Goal: Information Seeking & Learning: Learn about a topic

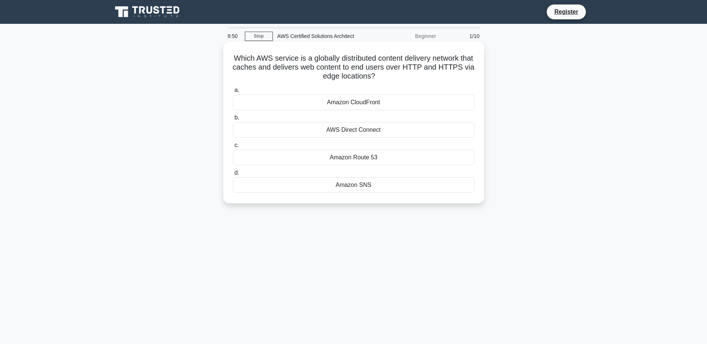
click at [365, 102] on div "Amazon CloudFront" at bounding box center [353, 103] width 241 height 16
click at [233, 93] on input "a. Amazon CloudFront" at bounding box center [233, 90] width 0 height 5
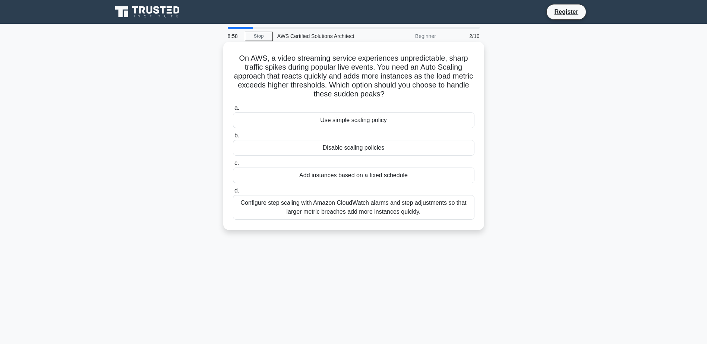
click at [359, 212] on div "Configure step scaling with Amazon CloudWatch alarms and step adjustments so th…" at bounding box center [353, 207] width 241 height 25
click at [233, 193] on input "d. Configure step scaling with Amazon CloudWatch alarms and step adjustments so…" at bounding box center [233, 190] width 0 height 5
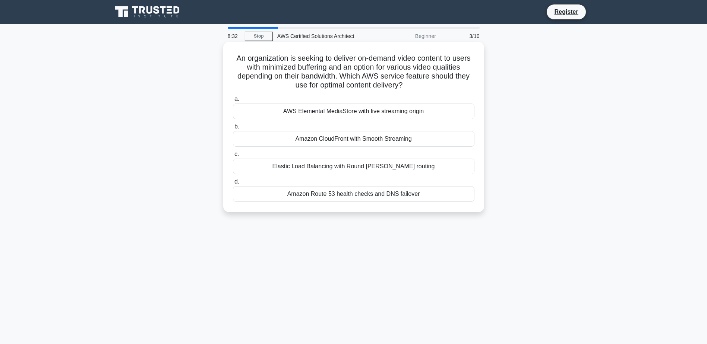
click at [364, 140] on div "Amazon CloudFront with Smooth Streaming" at bounding box center [353, 139] width 241 height 16
click at [233, 129] on input "b. Amazon CloudFront with Smooth Streaming" at bounding box center [233, 126] width 0 height 5
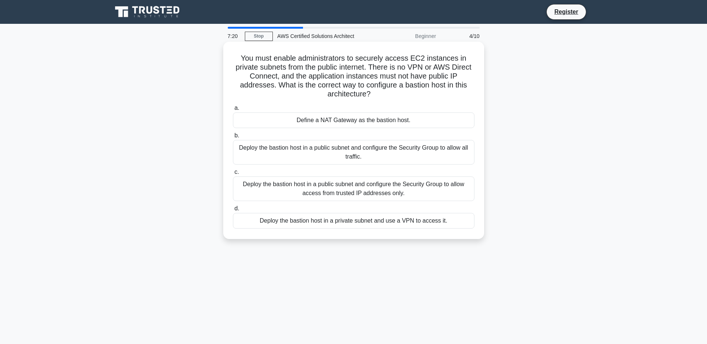
click at [380, 121] on div "Define a NAT Gateway as the bastion host." at bounding box center [353, 120] width 241 height 16
click at [233, 111] on input "a. Define a NAT Gateway as the bastion host." at bounding box center [233, 108] width 0 height 5
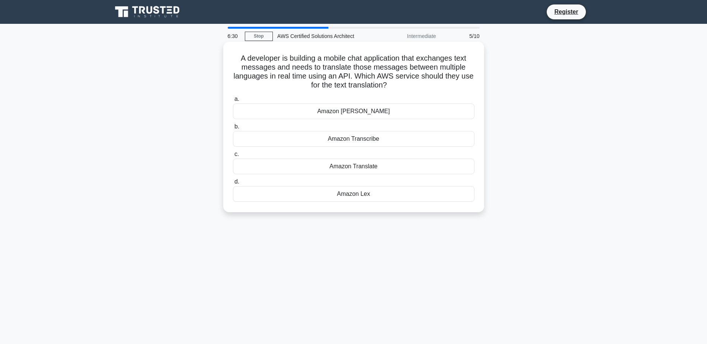
click at [368, 171] on div "Amazon Translate" at bounding box center [353, 167] width 241 height 16
click at [233, 157] on input "c. Amazon Translate" at bounding box center [233, 154] width 0 height 5
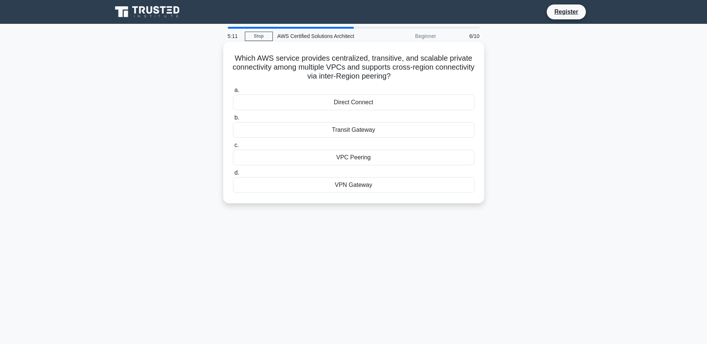
click at [361, 158] on div "VPC Peering" at bounding box center [353, 158] width 241 height 16
click at [233, 148] on input "c. VPC Peering" at bounding box center [233, 145] width 0 height 5
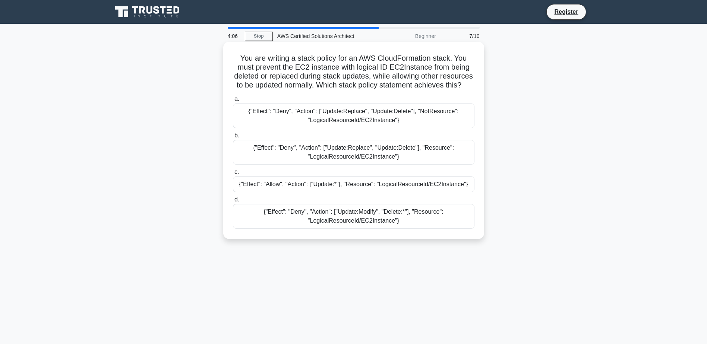
click at [362, 165] on div "{"Effect": "Deny", "Action": ["Update:Replace", "Update:Delete"], "Resource": "…" at bounding box center [353, 152] width 241 height 25
click at [233, 138] on input "b. {"Effect": "Deny", "Action": ["Update:Replace", "Update:Delete"], "Resource"…" at bounding box center [233, 135] width 0 height 5
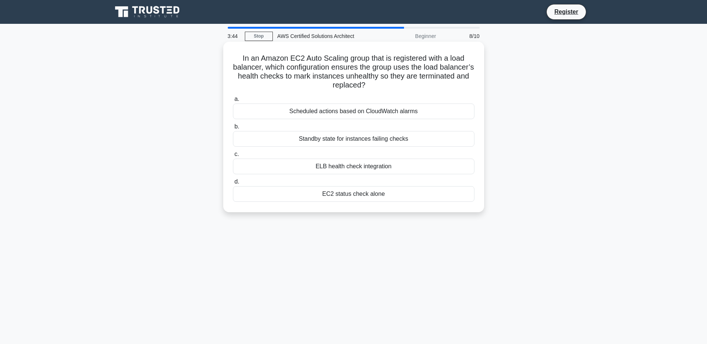
click at [396, 111] on div "Scheduled actions based on CloudWatch alarms" at bounding box center [353, 112] width 241 height 16
click at [233, 102] on input "a. Scheduled actions based on CloudWatch alarms" at bounding box center [233, 99] width 0 height 5
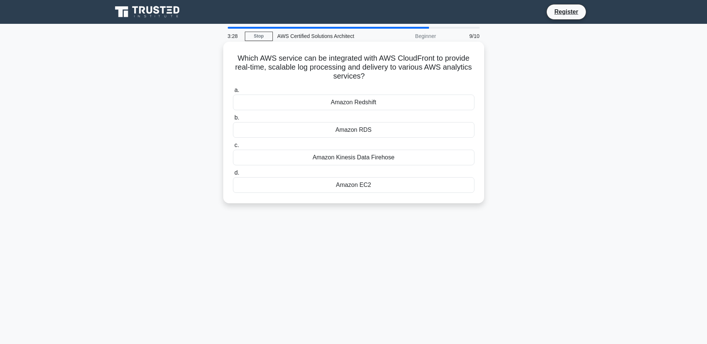
click at [358, 161] on div "Amazon Kinesis Data Firehose" at bounding box center [353, 158] width 241 height 16
click at [233, 148] on input "c. Amazon Kinesis Data Firehose" at bounding box center [233, 145] width 0 height 5
click at [368, 187] on div "Amazon CloudFront" at bounding box center [353, 185] width 241 height 16
click at [233, 175] on input "d. Amazon CloudFront" at bounding box center [233, 173] width 0 height 5
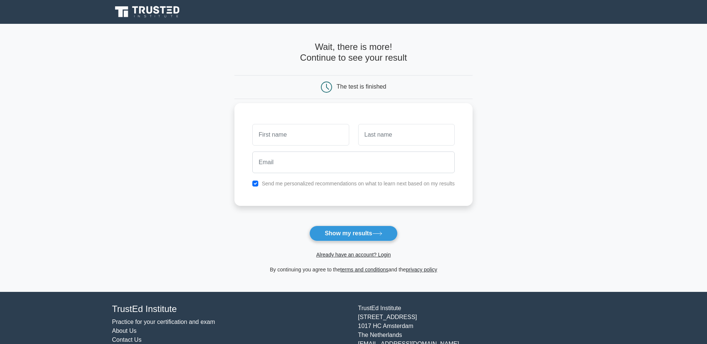
click at [310, 137] on input "text" at bounding box center [300, 135] width 96 height 22
type input "Arnab"
type input "Sarker"
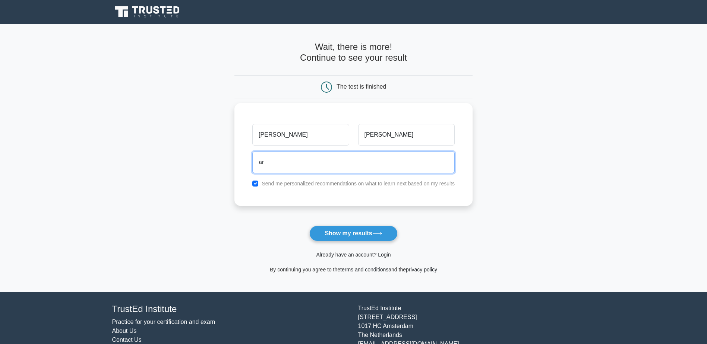
type input "arnab835@gmail.com"
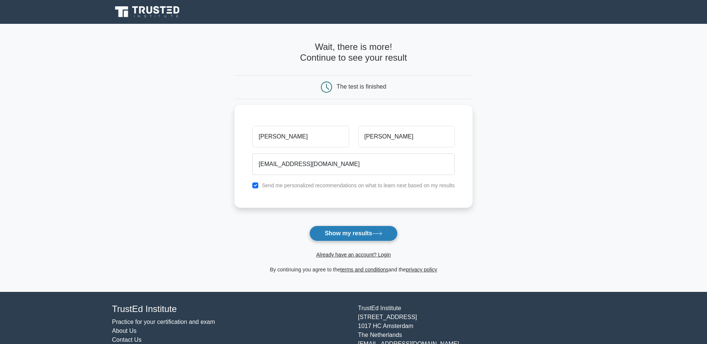
click at [355, 235] on button "Show my results" at bounding box center [353, 234] width 88 height 16
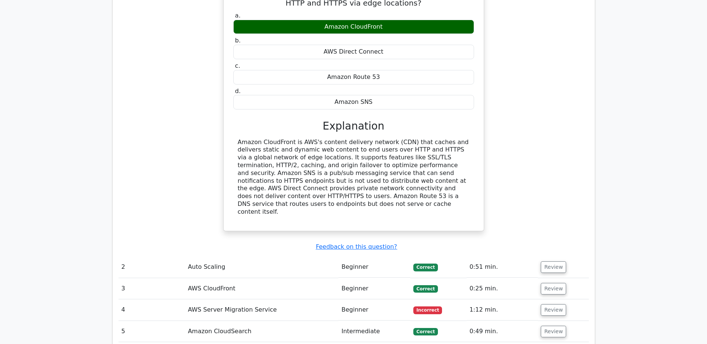
scroll to position [708, 0]
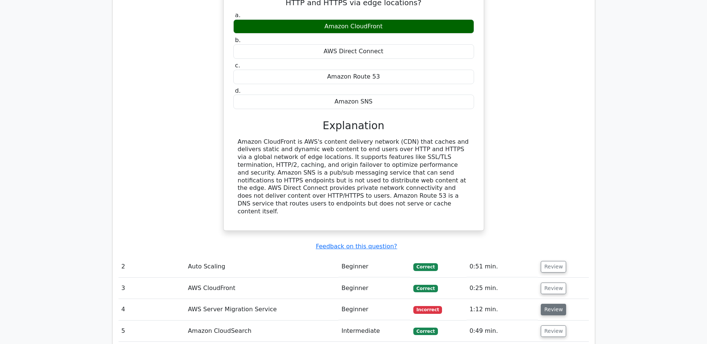
click at [550, 304] on button "Review" at bounding box center [552, 310] width 25 height 12
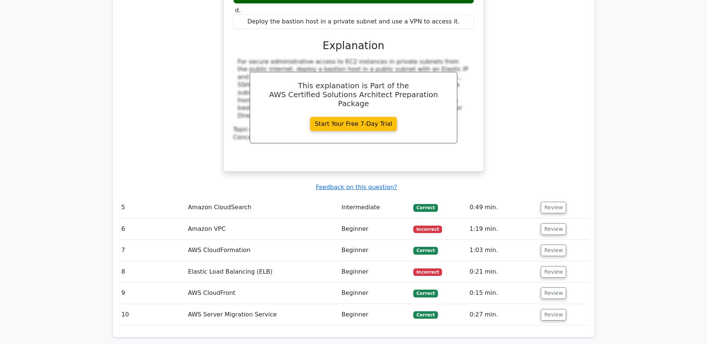
scroll to position [1192, 0]
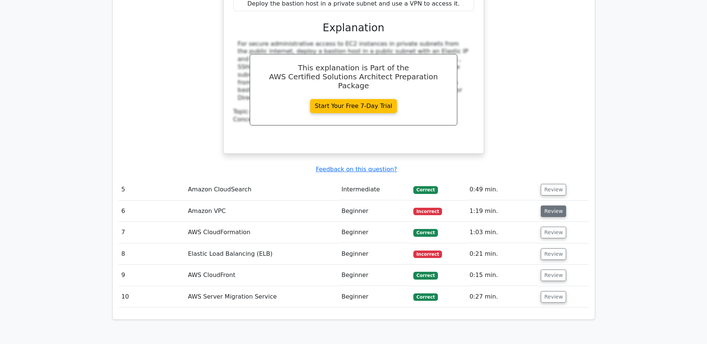
click at [554, 206] on button "Review" at bounding box center [552, 212] width 25 height 12
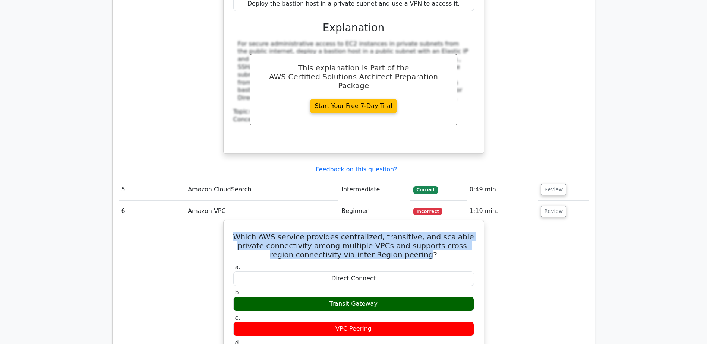
drag, startPoint x: 235, startPoint y: 193, endPoint x: 411, endPoint y: 232, distance: 180.4
click at [414, 232] on h5 "Which AWS service provides centralized, transitive, and scalable private connec…" at bounding box center [353, 245] width 242 height 27
copy h5 "Which AWS service provides centralized, transitive, and scalable private connec…"
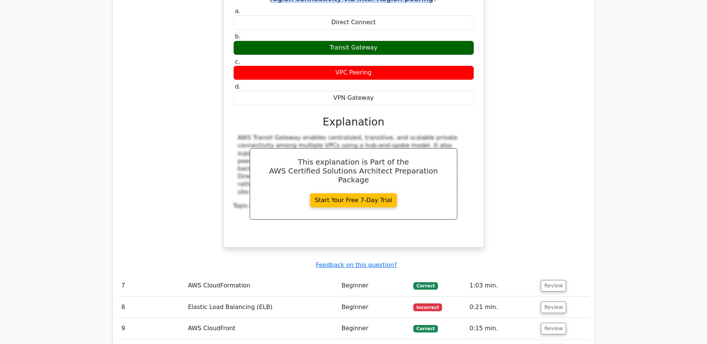
scroll to position [1453, 0]
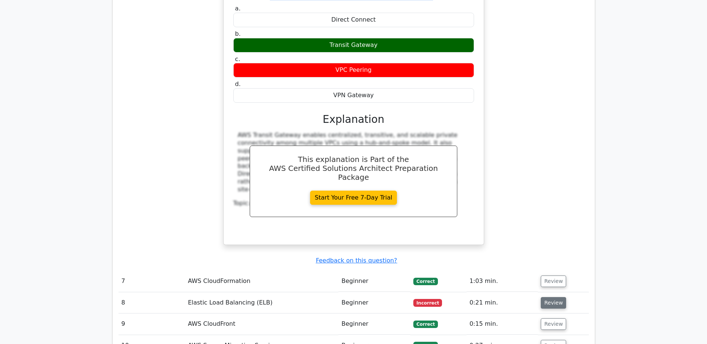
click at [558, 297] on button "Review" at bounding box center [552, 303] width 25 height 12
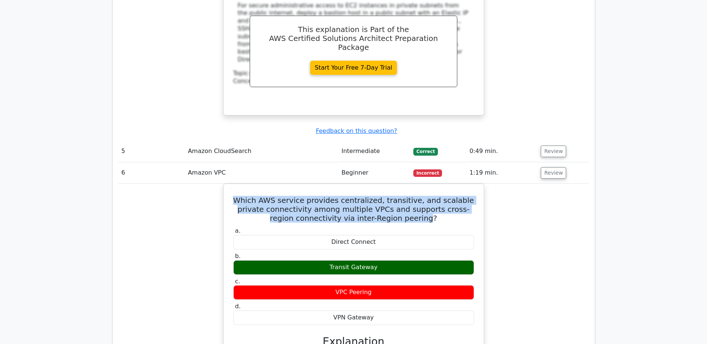
scroll to position [1117, 0]
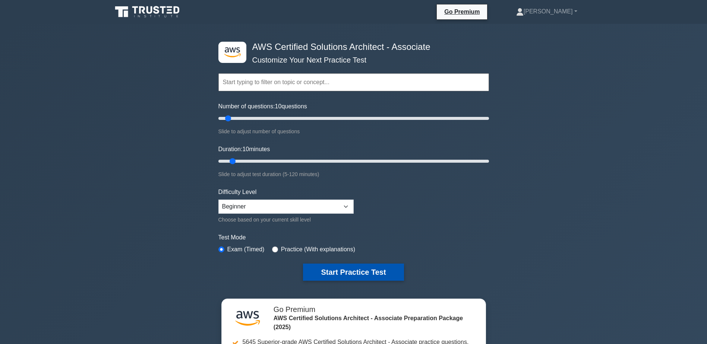
click at [349, 273] on button "Start Practice Test" at bounding box center [353, 272] width 101 height 17
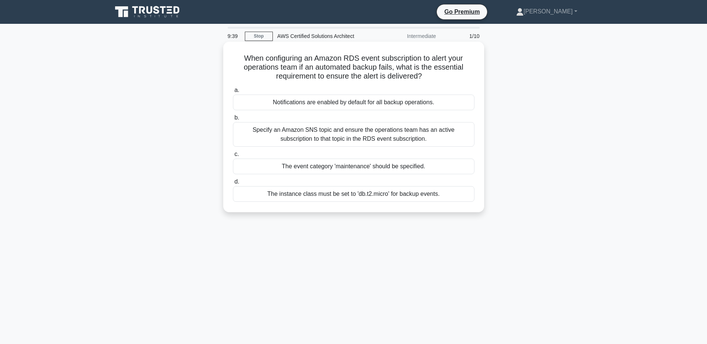
click at [396, 132] on div "Specify an Amazon SNS topic and ensure the operations team has an active subscr…" at bounding box center [353, 134] width 241 height 25
click at [233, 120] on input "b. Specify an Amazon SNS topic and ensure the operations team has an active sub…" at bounding box center [233, 117] width 0 height 5
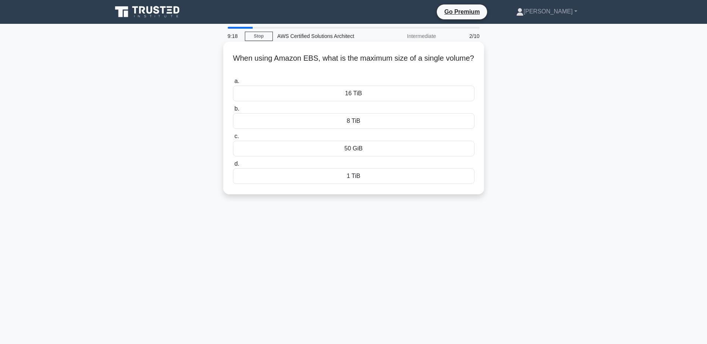
click at [355, 176] on div "1 TiB" at bounding box center [353, 176] width 241 height 16
click at [233, 166] on input "d. 1 TiB" at bounding box center [233, 164] width 0 height 5
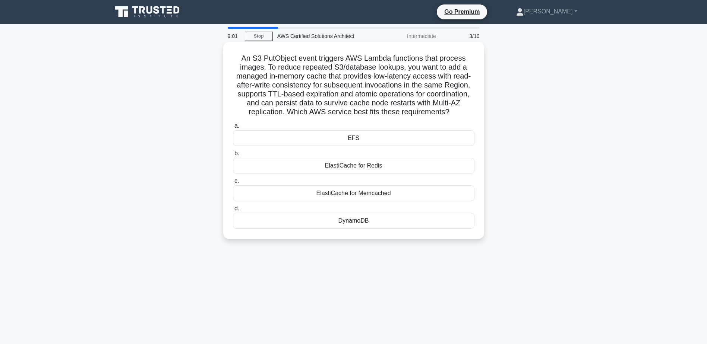
click at [367, 166] on div "ElastiCache for Redis" at bounding box center [353, 166] width 241 height 16
click at [233, 156] on input "b. ElastiCache for Redis" at bounding box center [233, 153] width 0 height 5
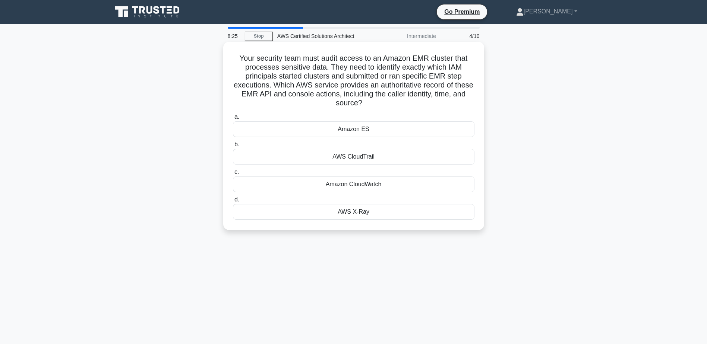
click at [373, 161] on div "AWS CloudTrail" at bounding box center [353, 157] width 241 height 16
click at [233, 147] on input "b. AWS CloudTrail" at bounding box center [233, 144] width 0 height 5
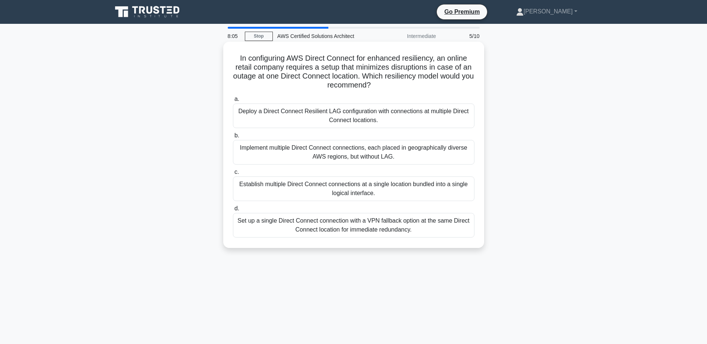
click at [393, 220] on div "Set up a single Direct Connect connection with a VPN fallback option at the sam…" at bounding box center [353, 225] width 241 height 25
click at [233, 211] on input "d. Set up a single Direct Connect connection with a VPN fallback option at the …" at bounding box center [233, 208] width 0 height 5
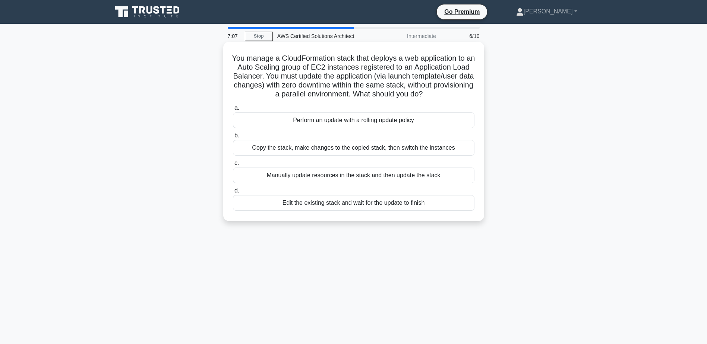
click at [391, 128] on div "Perform an update with a rolling update policy" at bounding box center [353, 120] width 241 height 16
click at [233, 111] on input "a. Perform an update with a rolling update policy" at bounding box center [233, 108] width 0 height 5
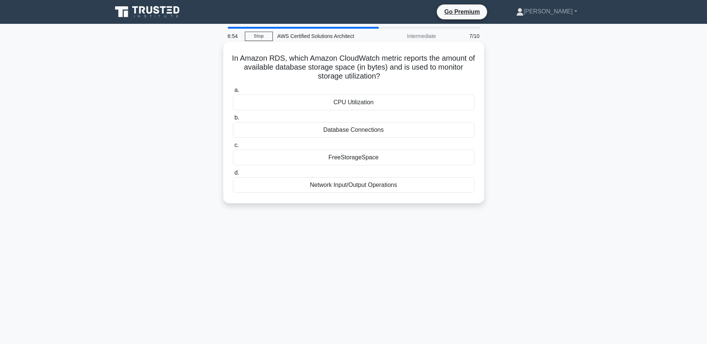
click at [372, 156] on div "FreeStorageSpace" at bounding box center [353, 158] width 241 height 16
click at [233, 148] on input "c. FreeStorageSpace" at bounding box center [233, 145] width 0 height 5
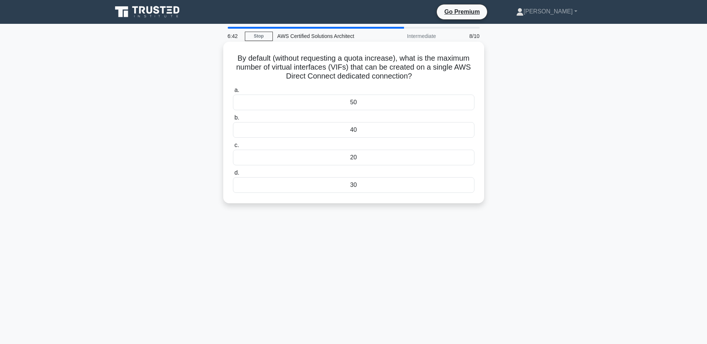
drag, startPoint x: 426, startPoint y: 77, endPoint x: 235, endPoint y: 60, distance: 192.2
click at [235, 60] on h5 "By default (without requesting a quota increase), what is the maximum number of…" at bounding box center [353, 68] width 243 height 28
copy h5 "By default (without requesting a quota increase), what is the maximum number of…"
click at [520, 102] on div "By default (without requesting a quota increase), what is the maximum number of…" at bounding box center [354, 129] width 492 height 171
click at [362, 101] on div "50" at bounding box center [353, 103] width 241 height 16
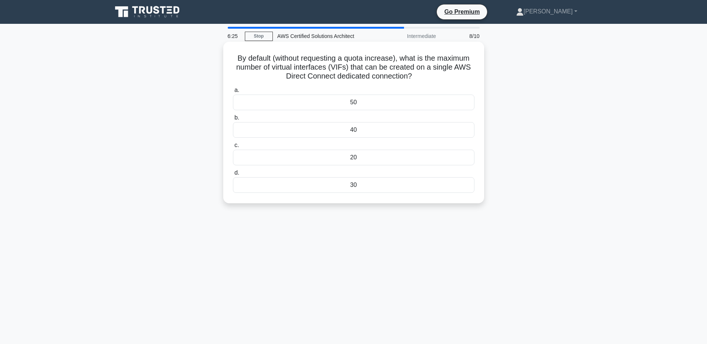
click at [233, 93] on input "a. 50" at bounding box center [233, 90] width 0 height 5
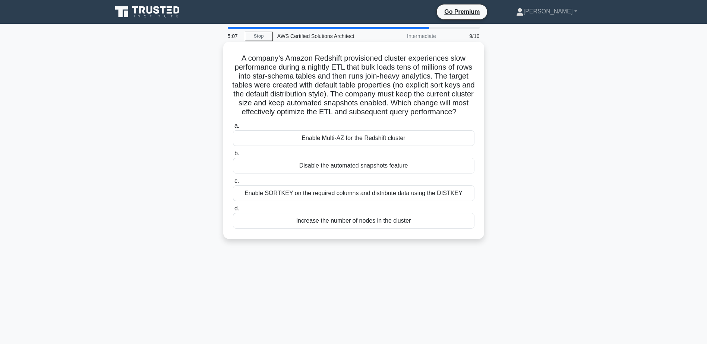
click at [379, 201] on div "Enable SORTKEY on the required columns and distribute data using the DISTKEY" at bounding box center [353, 193] width 241 height 16
click at [233, 184] on input "c. Enable SORTKEY on the required columns and distribute data using the DISTKEY" at bounding box center [233, 181] width 0 height 5
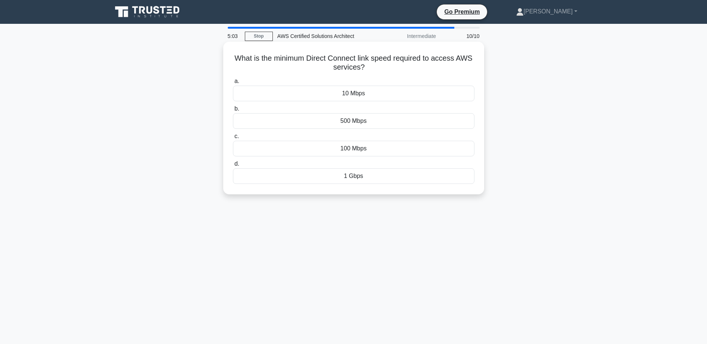
drag, startPoint x: 374, startPoint y: 68, endPoint x: 226, endPoint y: 61, distance: 148.0
click at [226, 61] on div "What is the minimum Direct Connect link speed required to access AWS services? …" at bounding box center [353, 118] width 255 height 147
copy h5 "What is the minimum Direct Connect link speed required to access AWS services?"
click at [360, 178] on div "1 Gbps" at bounding box center [353, 176] width 241 height 16
click at [233, 166] on input "d. 1 Gbps" at bounding box center [233, 164] width 0 height 5
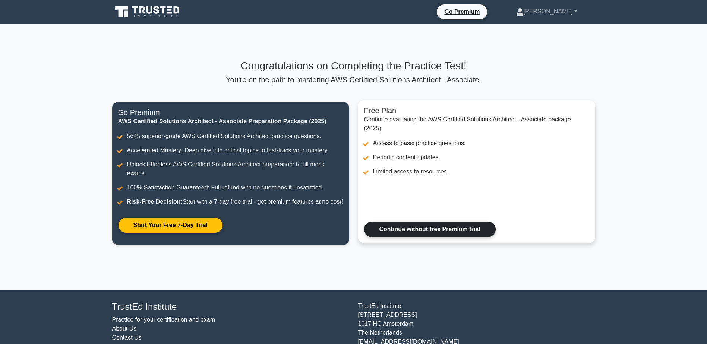
click at [453, 237] on link "Continue without free Premium trial" at bounding box center [429, 230] width 131 height 16
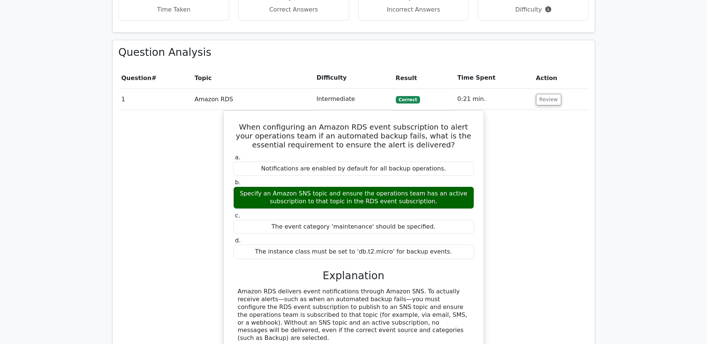
scroll to position [633, 0]
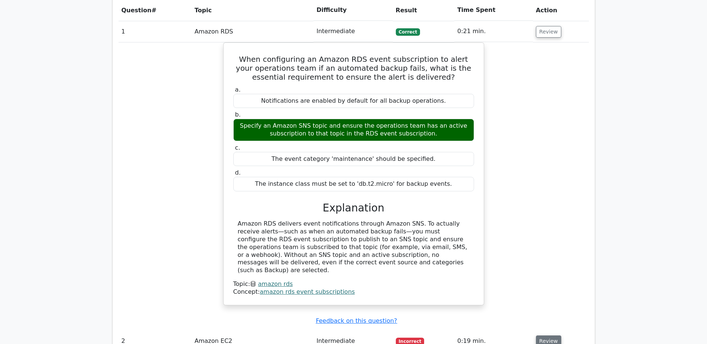
click at [549, 336] on button "Review" at bounding box center [548, 342] width 25 height 12
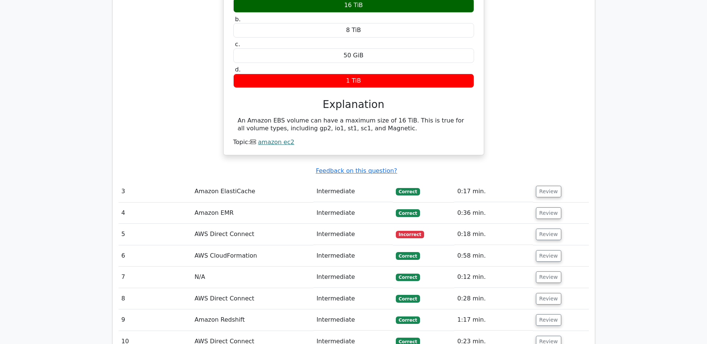
scroll to position [1043, 0]
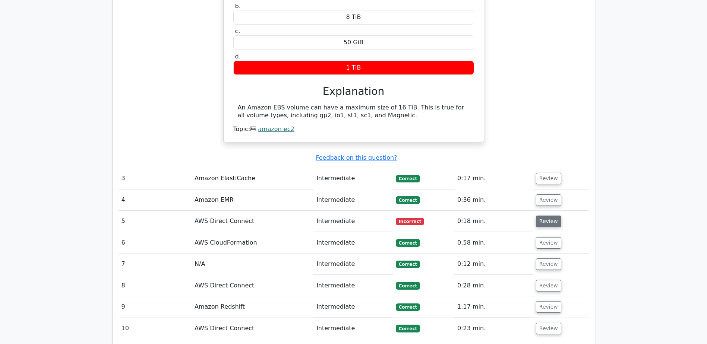
click at [547, 216] on button "Review" at bounding box center [548, 222] width 25 height 12
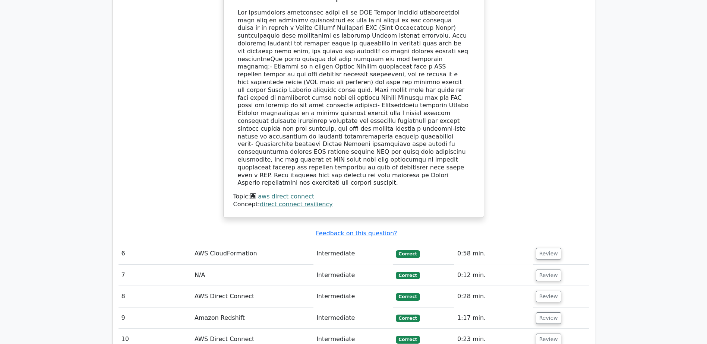
scroll to position [1490, 0]
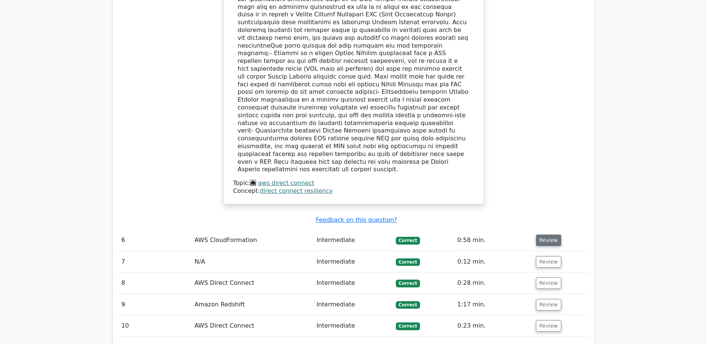
click at [550, 235] on button "Review" at bounding box center [548, 241] width 25 height 12
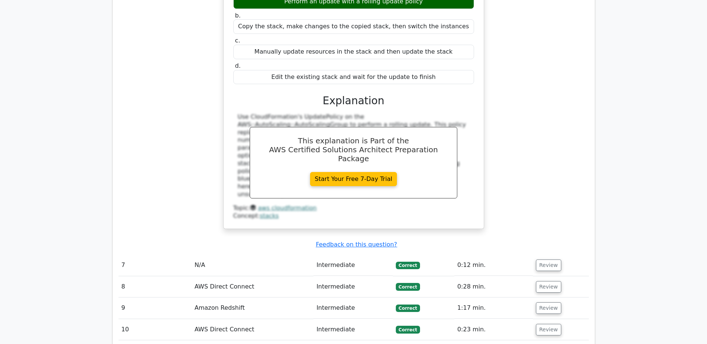
scroll to position [1937, 0]
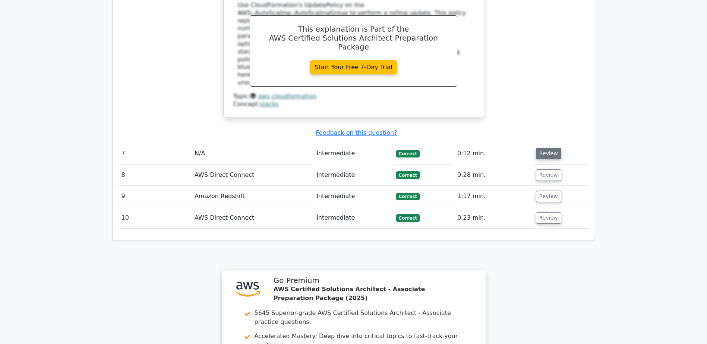
click at [547, 148] on button "Review" at bounding box center [548, 154] width 25 height 12
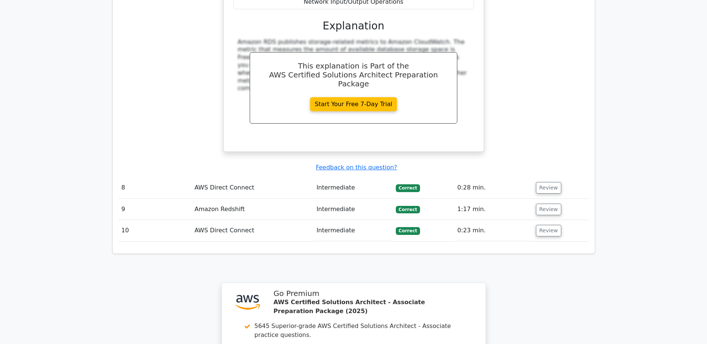
scroll to position [2235, 0]
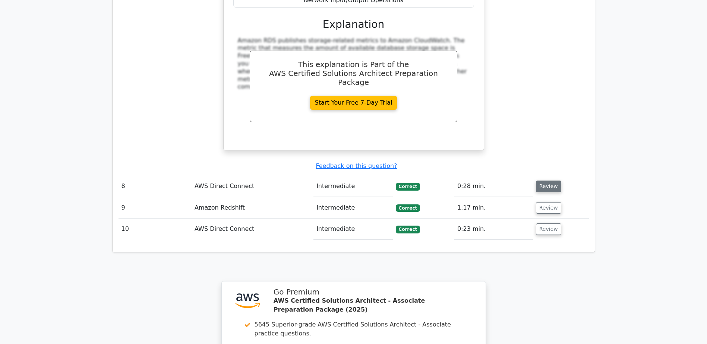
click at [549, 181] on button "Review" at bounding box center [548, 187] width 25 height 12
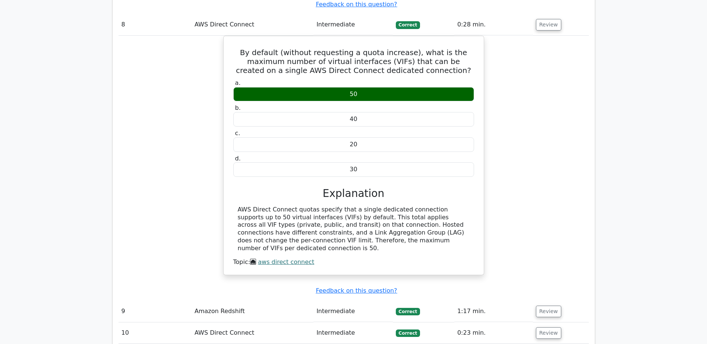
scroll to position [2458, 0]
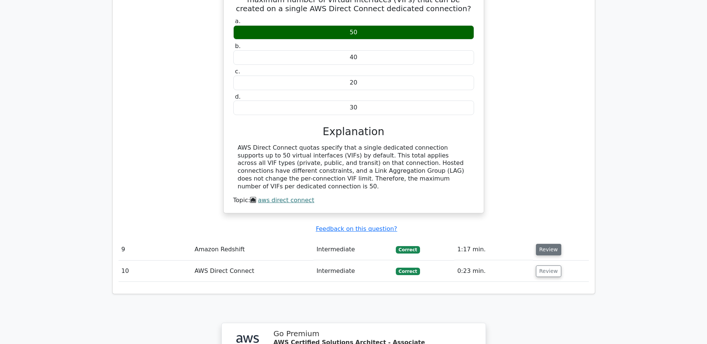
click at [551, 244] on button "Review" at bounding box center [548, 250] width 25 height 12
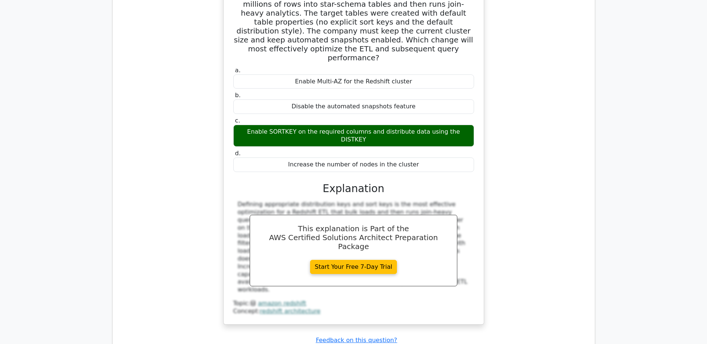
scroll to position [2756, 0]
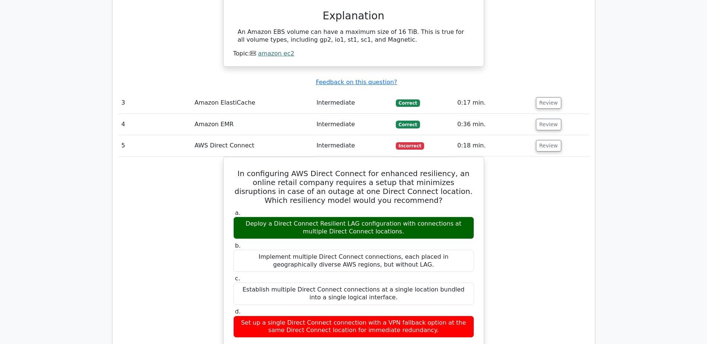
scroll to position [1117, 0]
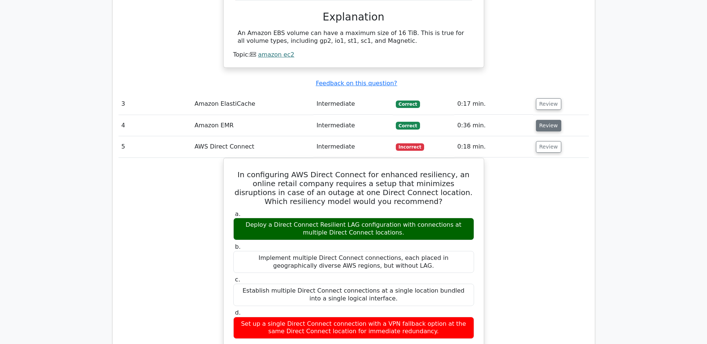
click at [550, 120] on button "Review" at bounding box center [548, 126] width 25 height 12
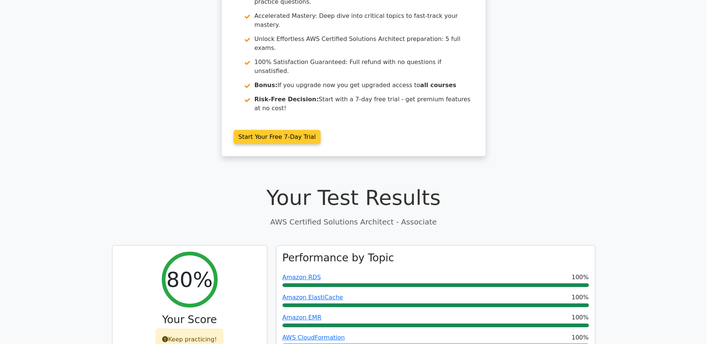
scroll to position [0, 0]
